Goal: Task Accomplishment & Management: Complete application form

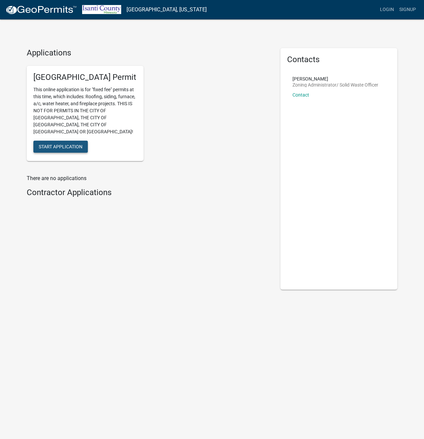
click at [65, 144] on span "Start Application" at bounding box center [61, 146] width 44 height 5
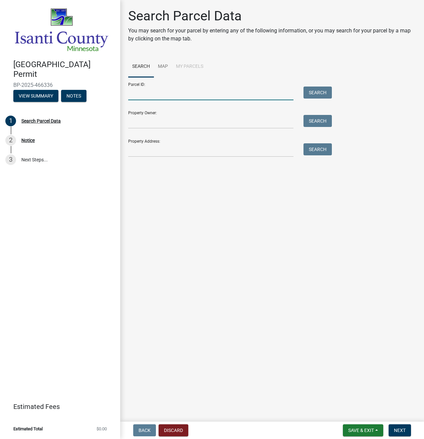
click at [194, 92] on input "Parcel ID:" at bounding box center [210, 93] width 165 height 14
drag, startPoint x: 203, startPoint y: 124, endPoint x: 197, endPoint y: 122, distance: 6.2
click at [203, 124] on input "Property Owner:" at bounding box center [210, 122] width 165 height 14
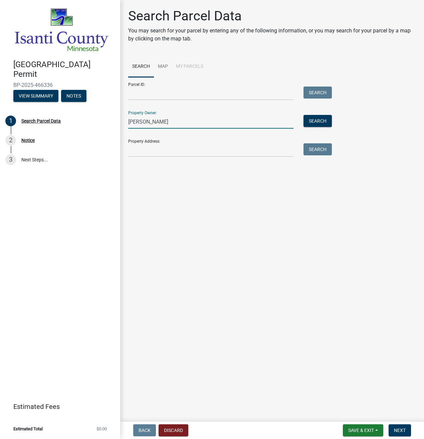
type input "chou thor"
click at [321, 123] on button "Search" at bounding box center [318, 121] width 28 height 12
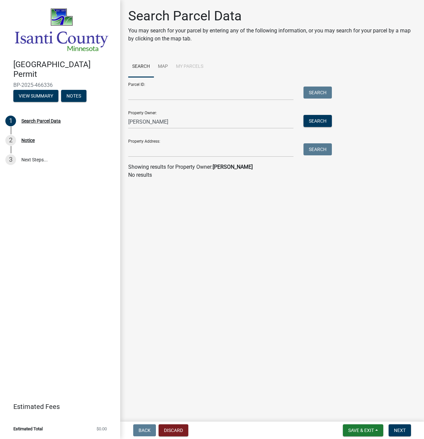
click at [251, 158] on wm-search-parcel-data-activity-input "Search Map My Parcels Parcel ID: Search Property Owner: chou thor Search Proper…" at bounding box center [272, 117] width 288 height 123
click at [243, 152] on input "Property Address:" at bounding box center [210, 150] width 165 height 14
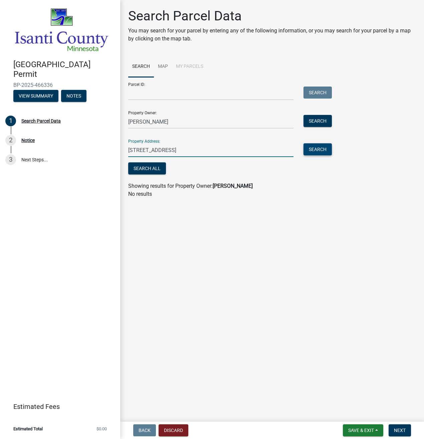
type input "3598 277th ave nw"
click at [322, 153] on button "Search" at bounding box center [318, 149] width 28 height 12
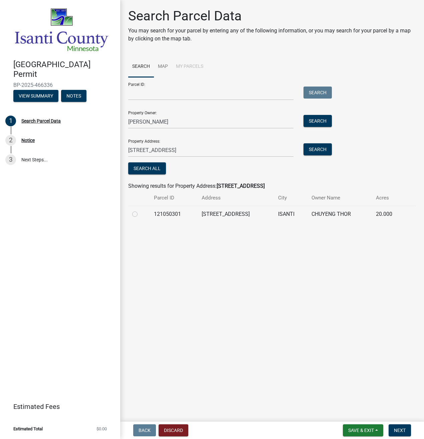
click at [140, 210] on label at bounding box center [140, 210] width 0 height 0
click at [140, 214] on input "radio" at bounding box center [142, 212] width 4 height 4
radio input "true"
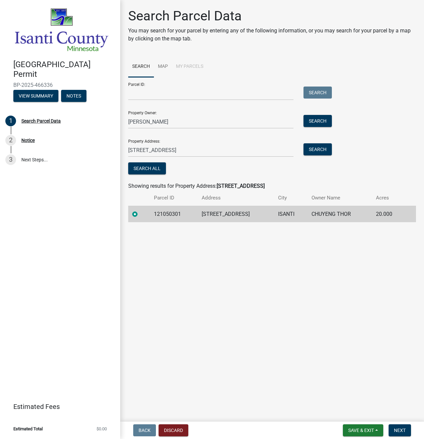
click at [302, 218] on td "ISANTI" at bounding box center [290, 214] width 33 height 16
click at [398, 431] on span "Next" at bounding box center [400, 429] width 12 height 5
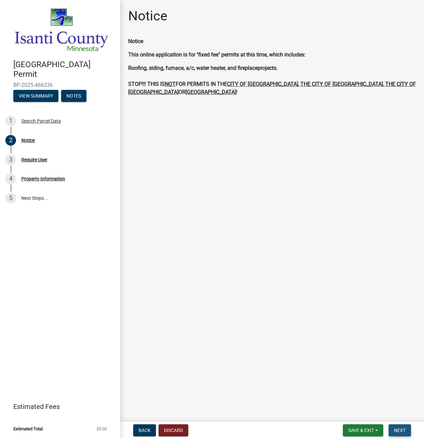
click at [406, 430] on button "Next" at bounding box center [400, 430] width 22 height 12
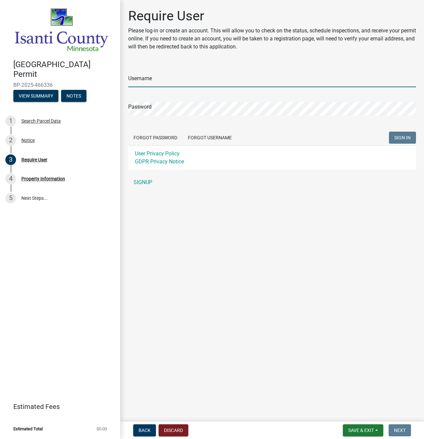
click at [165, 78] on input "Username" at bounding box center [272, 80] width 288 height 14
click at [162, 80] on input "Username" at bounding box center [272, 80] width 288 height 14
type input "chouthor"
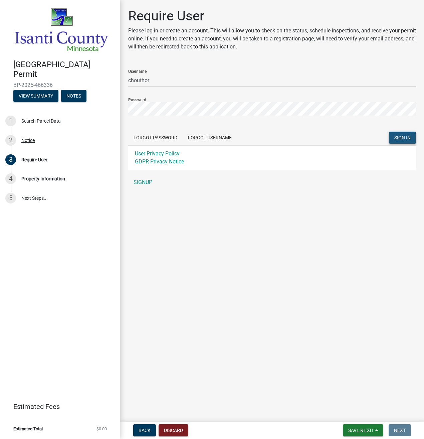
click at [400, 140] on span "SIGN IN" at bounding box center [402, 137] width 16 height 5
click at [146, 182] on link "SIGNUP" at bounding box center [272, 182] width 288 height 13
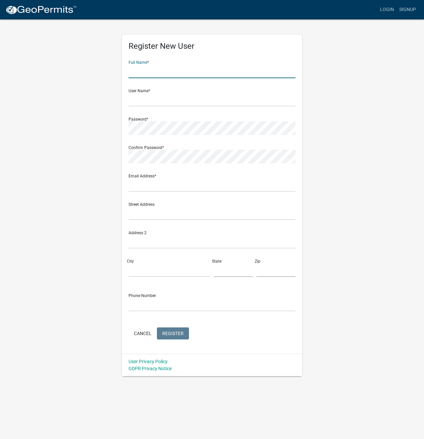
click at [156, 69] on input "text" at bounding box center [212, 71] width 167 height 14
type input "Chou Thor"
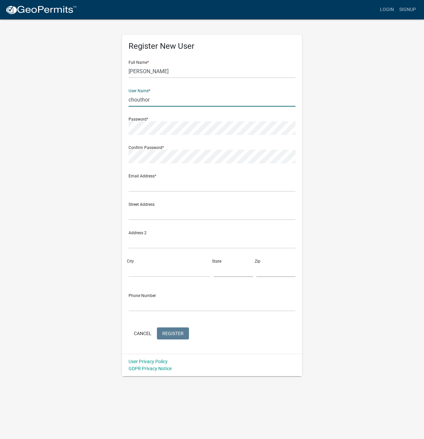
type input "chouthor"
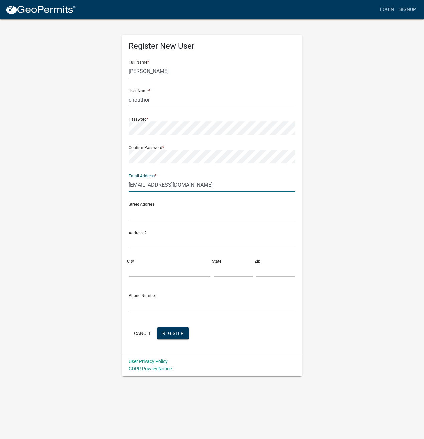
type input "cithor@yahoo.com"
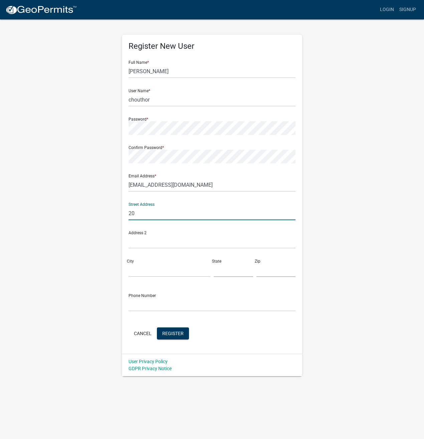
type input "2"
type input "3598 277th Ave N"
type input "Isanti"
type input "MN"
type input "55040"
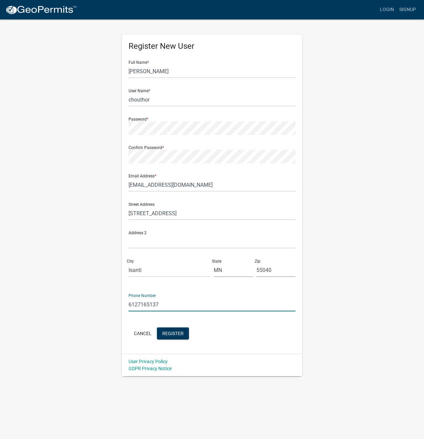
type input "6127165137"
click at [179, 336] on span "Register" at bounding box center [172, 332] width 21 height 5
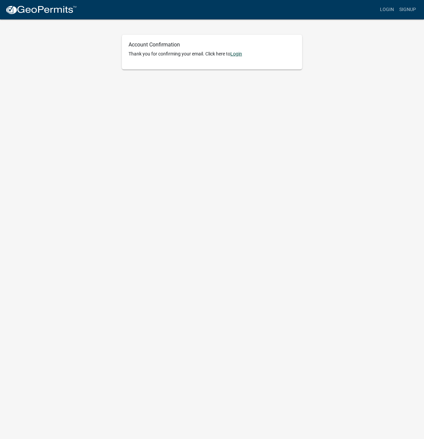
click at [238, 53] on link "Login" at bounding box center [236, 53] width 12 height 5
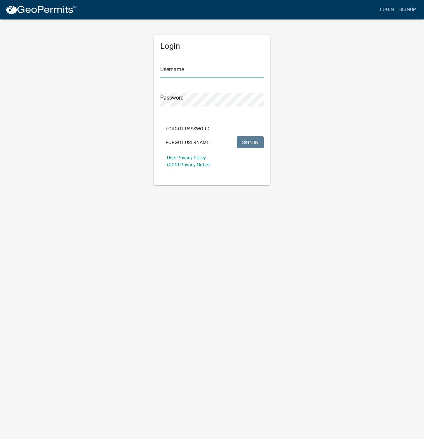
type input "chouthor"
click at [248, 143] on span "SIGN IN" at bounding box center [250, 141] width 16 height 5
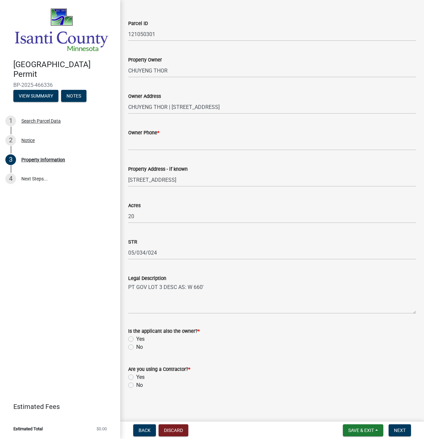
scroll to position [30, 0]
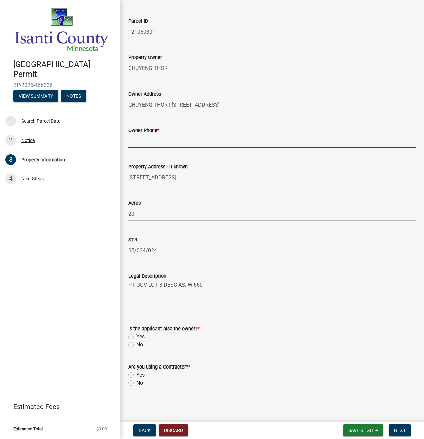
click at [241, 144] on input "Owner Phone *" at bounding box center [272, 141] width 288 height 14
type input "6127165137"
click at [243, 199] on div "Acres 20" at bounding box center [272, 205] width 288 height 31
click at [136, 335] on label "Yes" at bounding box center [140, 337] width 8 height 8
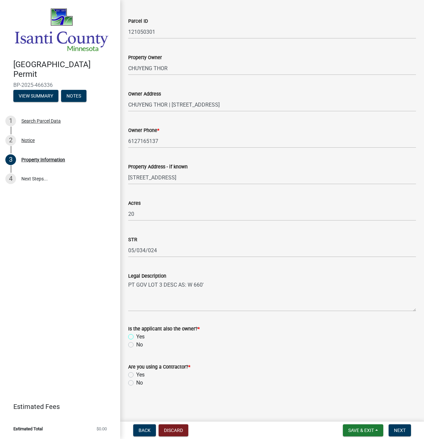
click at [136, 335] on input "Yes" at bounding box center [138, 335] width 4 height 4
radio input "true"
click at [136, 381] on label "No" at bounding box center [139, 383] width 7 height 8
click at [136, 381] on input "No" at bounding box center [138, 381] width 4 height 4
radio input "true"
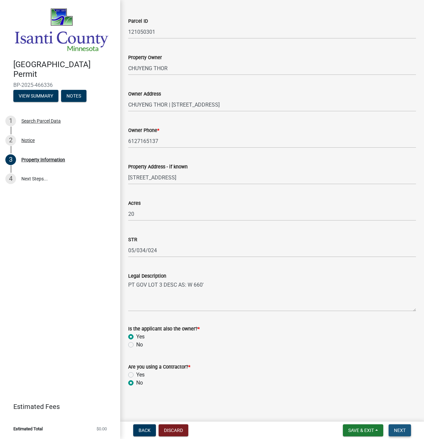
click at [402, 431] on span "Next" at bounding box center [400, 429] width 12 height 5
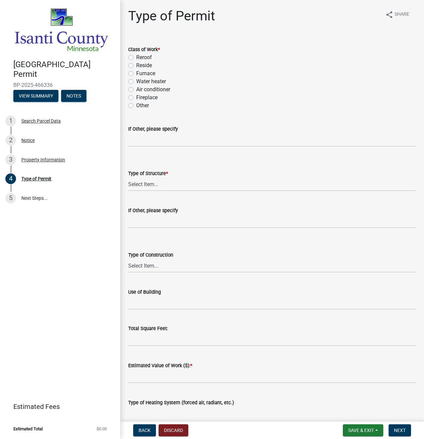
click at [136, 56] on label "Reroof" at bounding box center [144, 57] width 16 height 8
click at [136, 56] on input "Reroof" at bounding box center [138, 55] width 4 height 4
radio input "true"
click at [157, 182] on select "Select Item... Accessory Commercial Single Family Agricultural Other N/A" at bounding box center [272, 184] width 288 height 14
click at [128, 177] on select "Select Item... Accessory Commercial Single Family Agricultural Other N/A" at bounding box center [272, 184] width 288 height 14
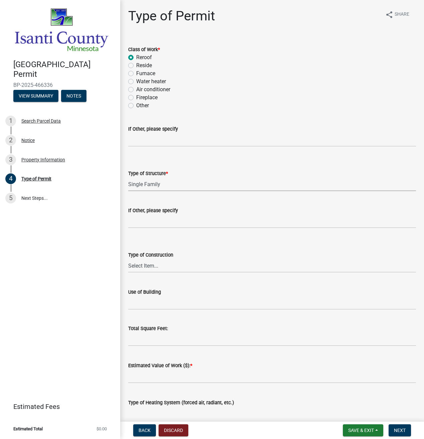
select select "eb4da8a3-282e-4d3e-a231-485219132635"
click at [153, 265] on select "Select Item... Wood Frame Masonry Metal Manufactured Modular Other" at bounding box center [272, 266] width 288 height 14
click at [128, 259] on select "Select Item... Wood Frame Masonry Metal Manufactured Modular Other" at bounding box center [272, 266] width 288 height 14
select select "0ece82dd-c883-4950-aa67-9a99a4f1235b"
click at [158, 306] on input "Use of Building" at bounding box center [272, 303] width 288 height 14
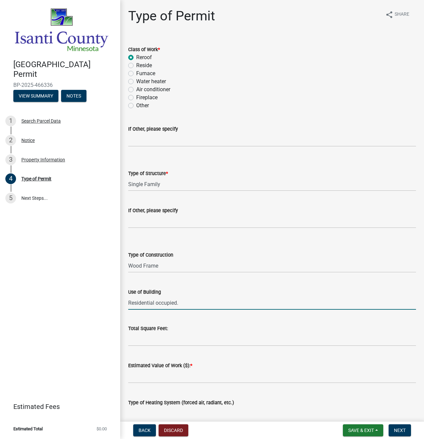
type input "Residential occupied."
type input "1780"
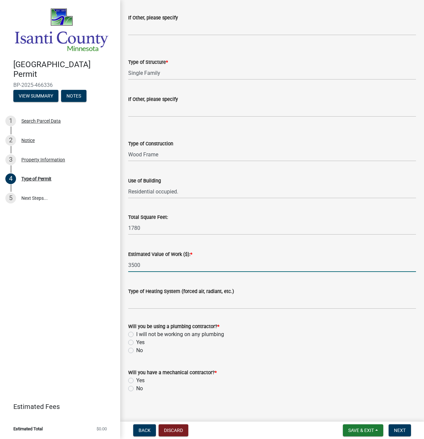
type input "3500"
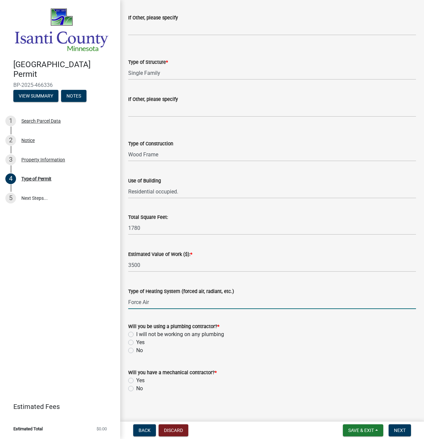
type input "Force Air"
click at [136, 351] on label "No" at bounding box center [139, 350] width 7 height 8
click at [136, 351] on input "No" at bounding box center [138, 348] width 4 height 4
radio input "true"
click at [136, 390] on label "No" at bounding box center [139, 388] width 7 height 8
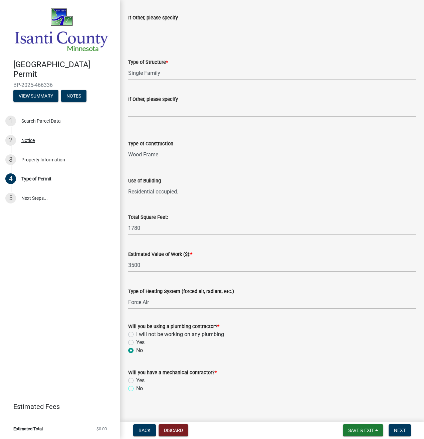
click at [136, 389] on input "No" at bounding box center [138, 386] width 4 height 4
radio input "true"
click at [128, 262] on input "3500" at bounding box center [272, 265] width 288 height 14
click at [402, 430] on span "Next" at bounding box center [400, 429] width 12 height 5
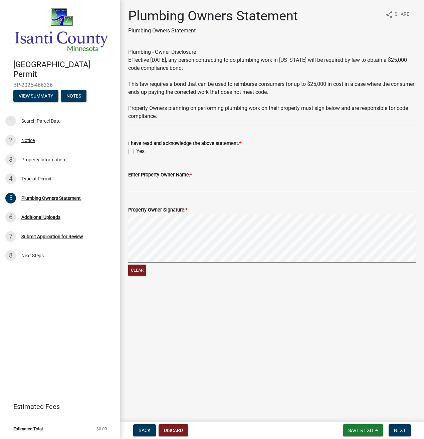
click at [136, 151] on label "Yes" at bounding box center [140, 151] width 8 height 8
click at [136, 151] on input "Yes" at bounding box center [138, 149] width 4 height 4
checkbox input "true"
click at [144, 184] on input "Enter Property Owner Name: *" at bounding box center [272, 186] width 288 height 14
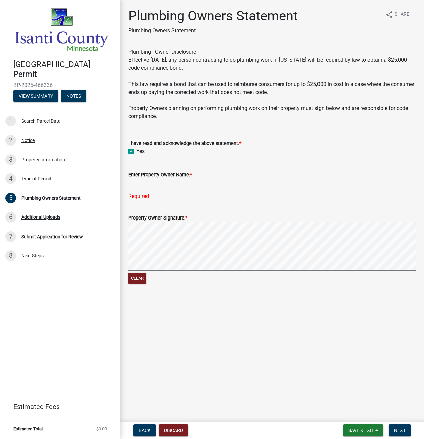
click at [161, 182] on input "Enter Property Owner Name: *" at bounding box center [272, 186] width 288 height 14
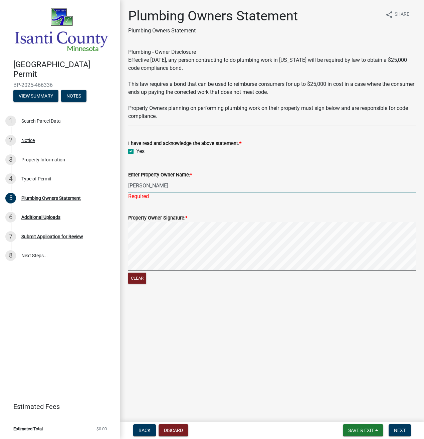
type input "[PERSON_NAME]"
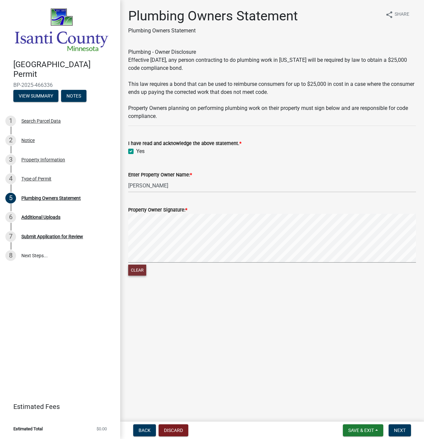
click at [136, 270] on button "Clear" at bounding box center [137, 269] width 18 height 11
click at [139, 267] on button "Clear" at bounding box center [137, 269] width 18 height 11
click at [140, 268] on button "Clear" at bounding box center [137, 269] width 18 height 11
click at [400, 430] on span "Next" at bounding box center [400, 429] width 12 height 5
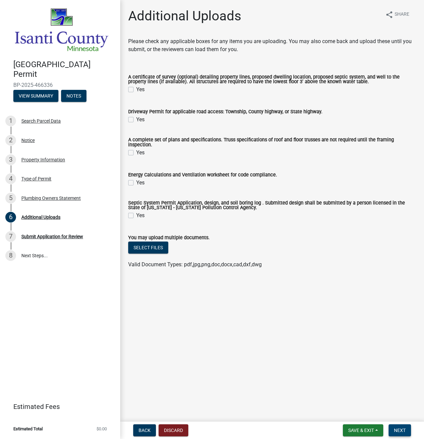
click at [398, 430] on span "Next" at bounding box center [400, 429] width 12 height 5
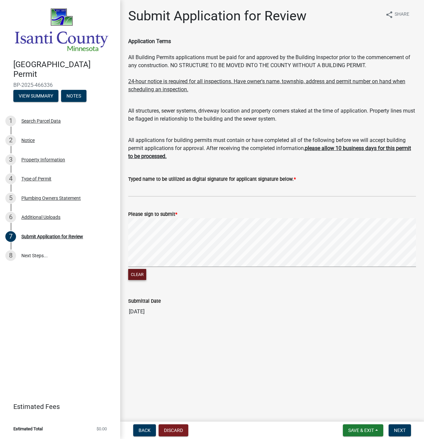
click at [140, 272] on button "Clear" at bounding box center [137, 274] width 18 height 11
drag, startPoint x: 136, startPoint y: 275, endPoint x: 137, endPoint y: 267, distance: 7.7
click at [136, 273] on button "Clear" at bounding box center [137, 274] width 18 height 11
click at [136, 270] on button "Clear" at bounding box center [137, 274] width 18 height 11
click at [138, 274] on button "Clear" at bounding box center [137, 274] width 18 height 11
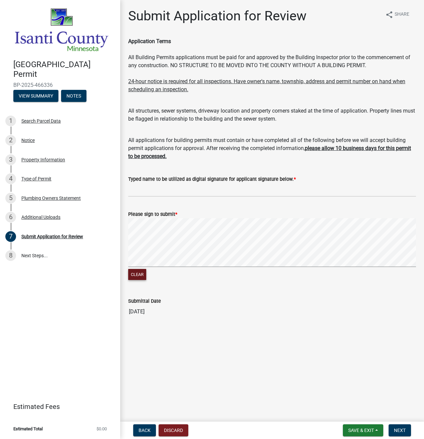
click at [137, 273] on button "Clear" at bounding box center [137, 274] width 18 height 11
click at [142, 273] on button "Clear" at bounding box center [137, 274] width 18 height 11
click at [139, 271] on button "Clear" at bounding box center [137, 274] width 18 height 11
click at [405, 430] on span "Next" at bounding box center [400, 429] width 12 height 5
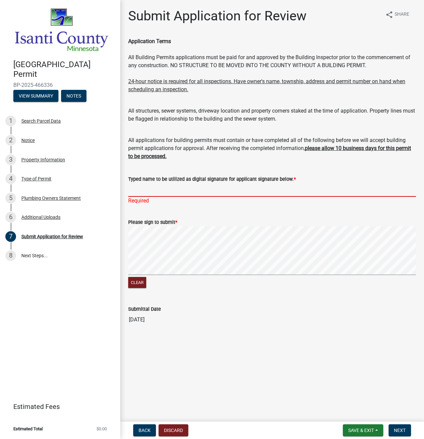
click at [159, 188] on input "Typed name to be utilized as digital signature for applicant signature below. *" at bounding box center [272, 190] width 288 height 14
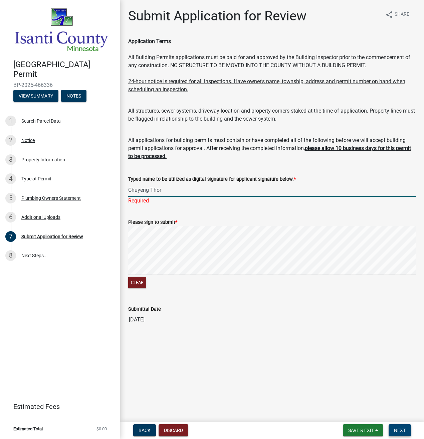
type input "Chuyeng Thor"
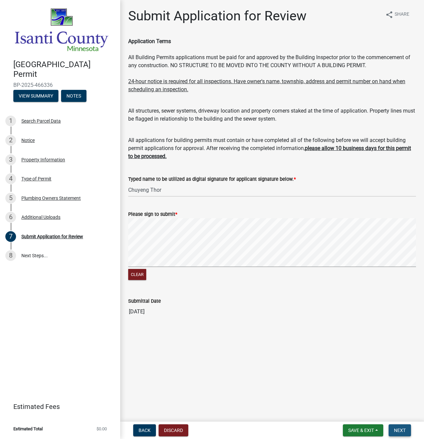
click at [400, 428] on span "Next" at bounding box center [400, 429] width 12 height 5
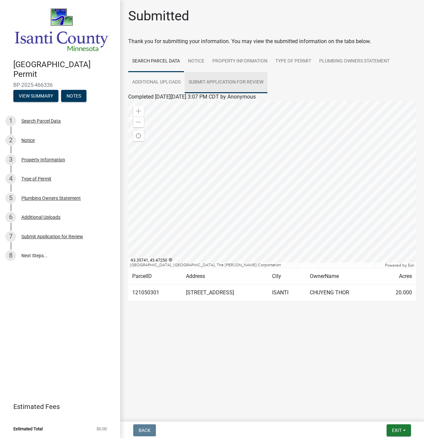
click at [217, 81] on link "Submit Application for Review" at bounding box center [226, 82] width 83 height 21
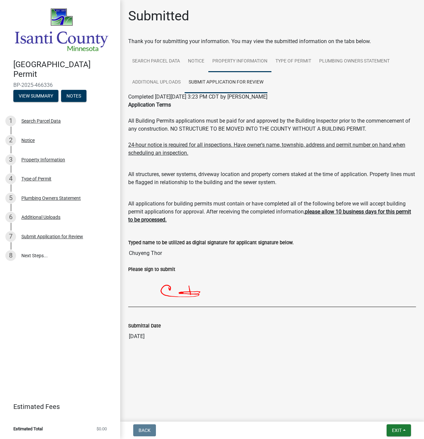
click at [232, 58] on link "Property Information" at bounding box center [239, 61] width 63 height 21
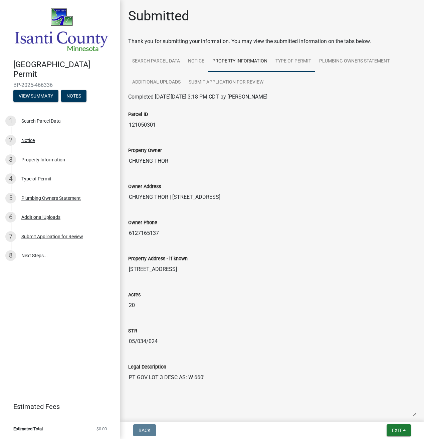
click at [289, 56] on link "Type of Permit" at bounding box center [293, 61] width 44 height 21
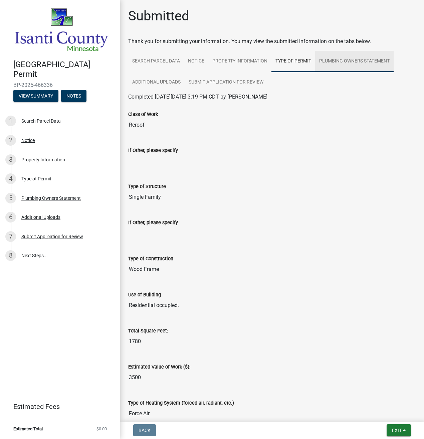
click at [346, 58] on link "Plumbing Owners Statement" at bounding box center [354, 61] width 78 height 21
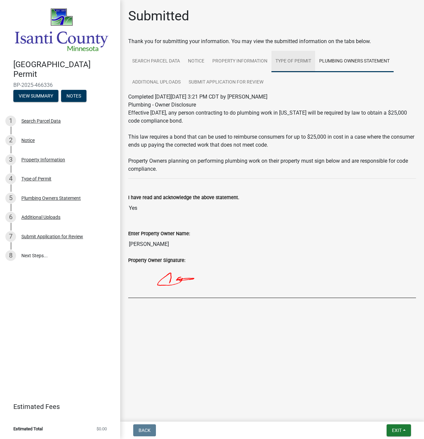
click at [296, 59] on link "Type of Permit" at bounding box center [293, 61] width 44 height 21
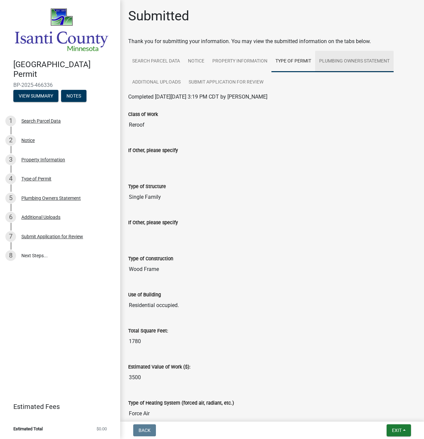
click at [341, 59] on link "Plumbing Owners Statement" at bounding box center [354, 61] width 78 height 21
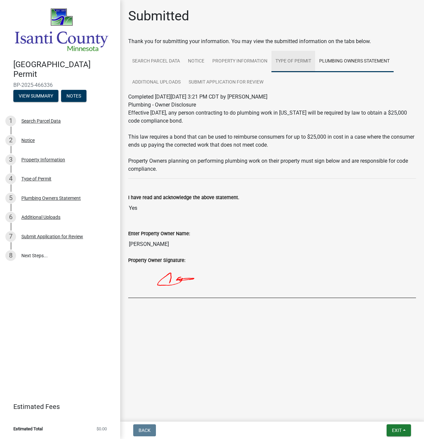
click at [292, 59] on link "Type of Permit" at bounding box center [293, 61] width 44 height 21
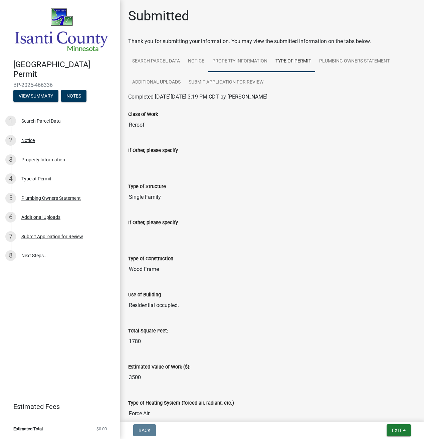
click at [243, 62] on link "Property Information" at bounding box center [239, 61] width 63 height 21
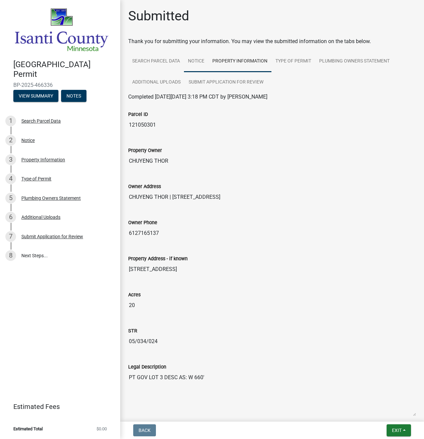
click at [194, 62] on link "Notice" at bounding box center [196, 61] width 24 height 21
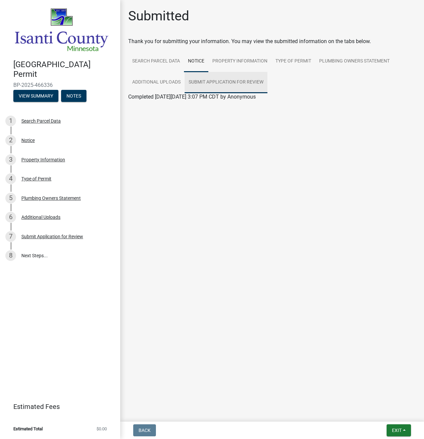
click at [203, 79] on link "Submit Application for Review" at bounding box center [226, 82] width 83 height 21
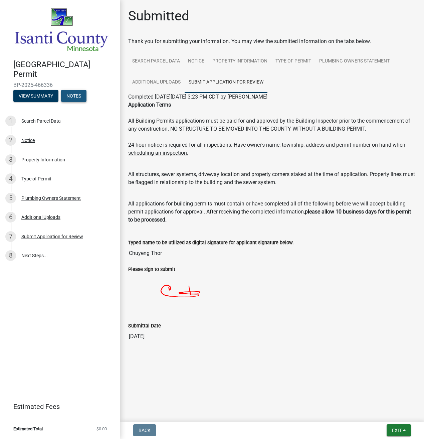
click at [75, 94] on button "Notes" at bounding box center [73, 96] width 25 height 12
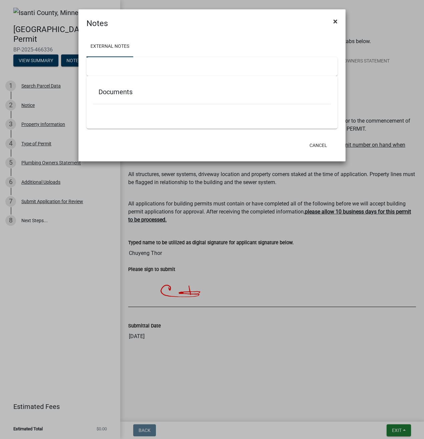
click at [335, 20] on span "×" at bounding box center [335, 21] width 4 height 9
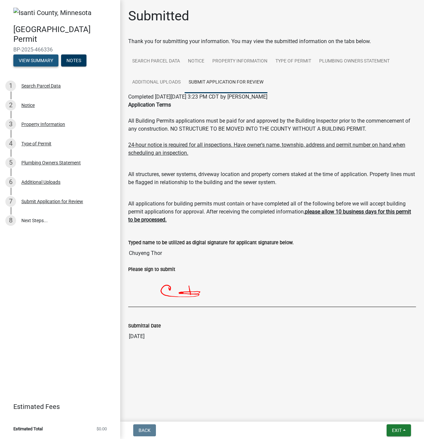
click at [37, 59] on button "View Summary" at bounding box center [35, 60] width 45 height 12
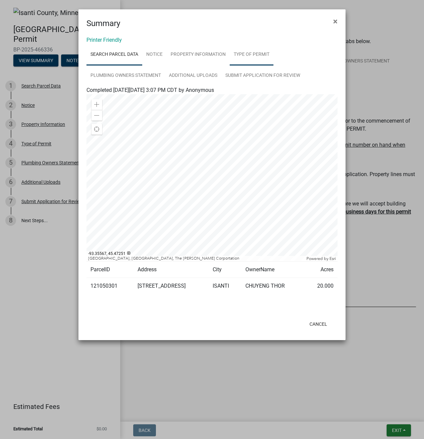
click at [250, 54] on link "Type of Permit" at bounding box center [252, 54] width 44 height 21
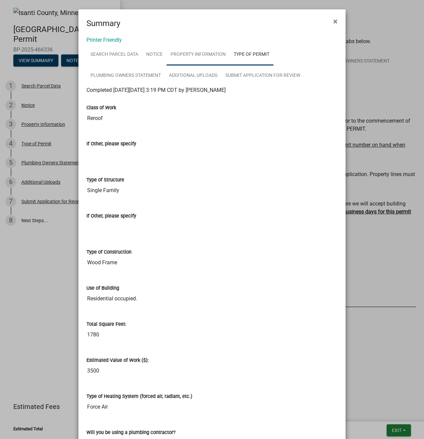
click at [213, 54] on link "Property Information" at bounding box center [198, 54] width 63 height 21
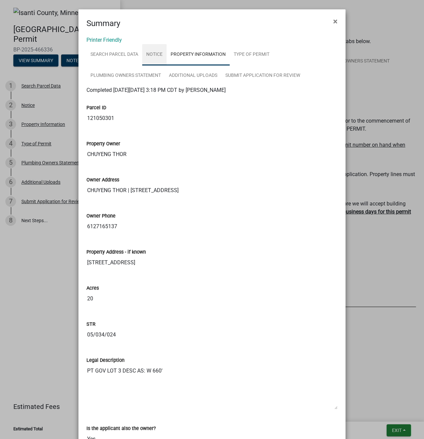
click at [158, 54] on link "Notice" at bounding box center [154, 54] width 24 height 21
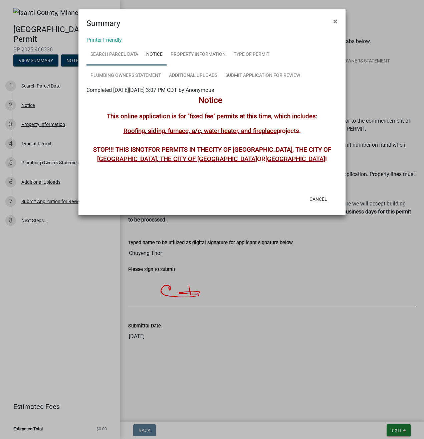
click at [106, 51] on link "Search Parcel Data" at bounding box center [114, 54] width 56 height 21
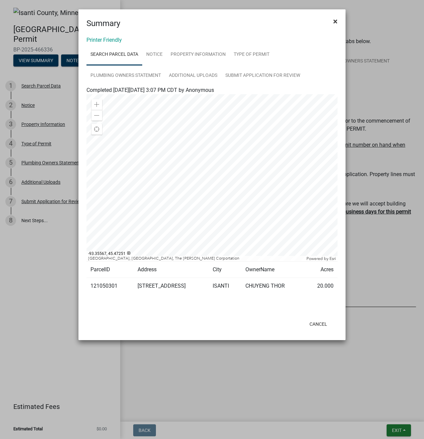
click at [337, 18] on span "×" at bounding box center [335, 21] width 4 height 9
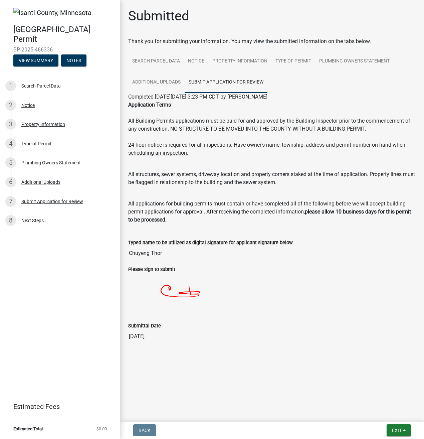
click at [213, 222] on div "All applications for building permits must contain or have completed all of the…" at bounding box center [272, 208] width 288 height 32
click at [396, 430] on span "Exit" at bounding box center [397, 429] width 10 height 5
click at [373, 411] on button "Save & Exit" at bounding box center [384, 413] width 53 height 16
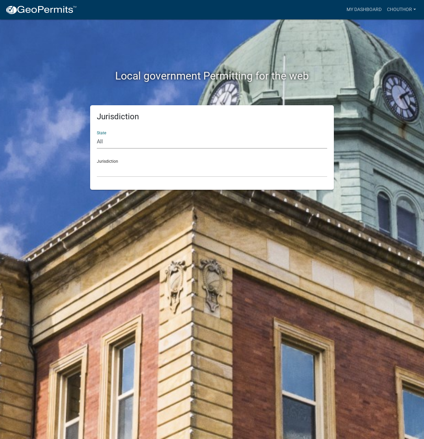
click at [147, 137] on select "All [US_STATE] [US_STATE] [US_STATE] [US_STATE] [US_STATE] [US_STATE] [US_STATE…" at bounding box center [212, 142] width 230 height 14
select select "[US_STATE]"
click at [97, 135] on select "All [US_STATE] [US_STATE] [US_STATE] [US_STATE] [US_STATE] [US_STATE] [US_STATE…" at bounding box center [212, 142] width 230 height 14
click at [120, 164] on select "[GEOGRAPHIC_DATA], [US_STATE] [GEOGRAPHIC_DATA], [US_STATE] [GEOGRAPHIC_DATA], …" at bounding box center [212, 170] width 230 height 14
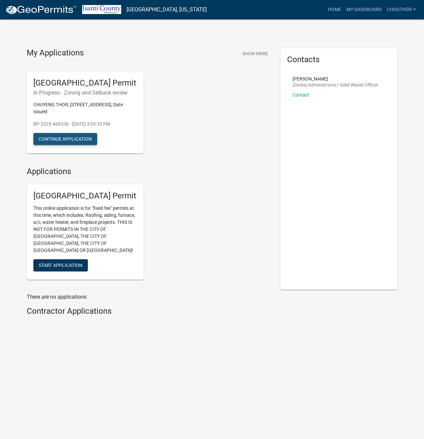
click at [79, 139] on button "Continue Application" at bounding box center [65, 139] width 64 height 12
